Goal: Transaction & Acquisition: Purchase product/service

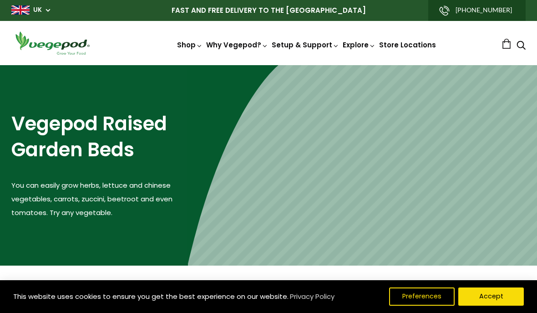
click at [509, 290] on button "Accept" at bounding box center [492, 296] width 66 height 18
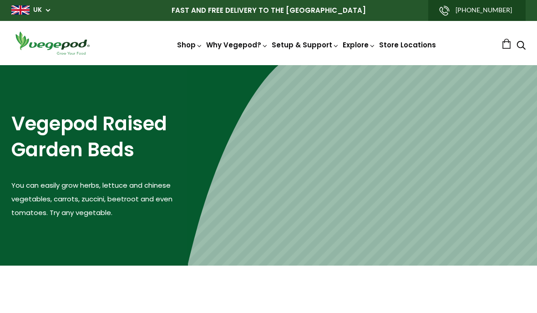
click at [502, 44] on link at bounding box center [507, 44] width 10 height 10
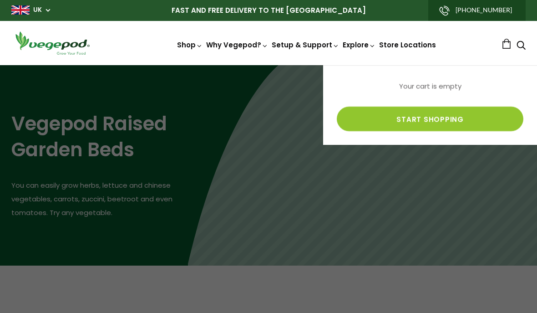
click at [469, 200] on div at bounding box center [268, 156] width 537 height 313
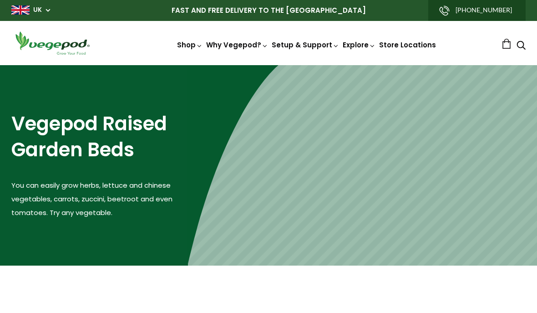
click at [498, 44] on ul "Shop Vegepod Bundles Vegepods Stands & Trolleys Kitchen Garden Accessories & Ot…" at bounding box center [307, 45] width 390 height 10
click at [510, 41] on link at bounding box center [507, 44] width 10 height 10
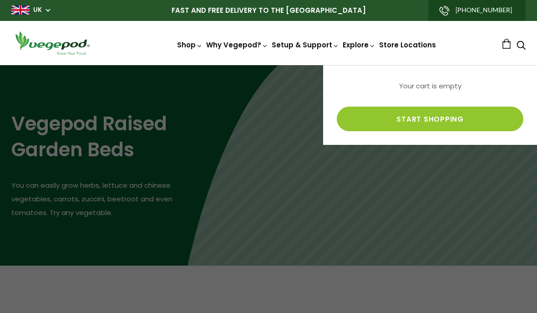
click at [455, 123] on link "Start shopping" at bounding box center [430, 119] width 187 height 25
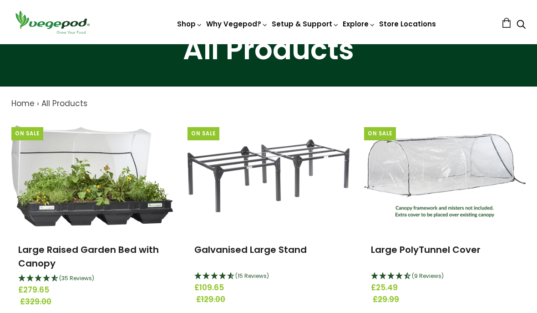
scroll to position [32, 0]
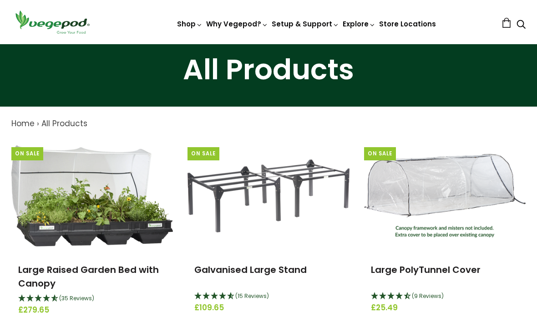
scroll to position [32, 0]
